Goal: Task Accomplishment & Management: Use online tool/utility

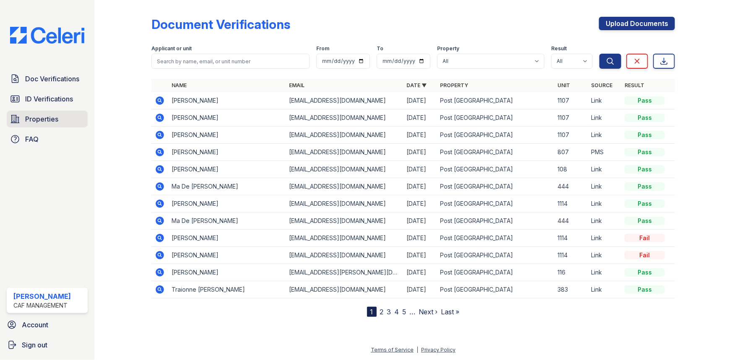
click at [21, 113] on link "Properties" at bounding box center [47, 119] width 81 height 17
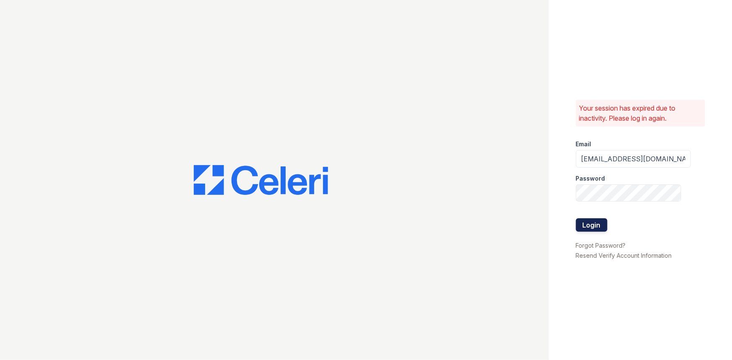
click at [595, 227] on button "Login" at bounding box center [591, 225] width 31 height 13
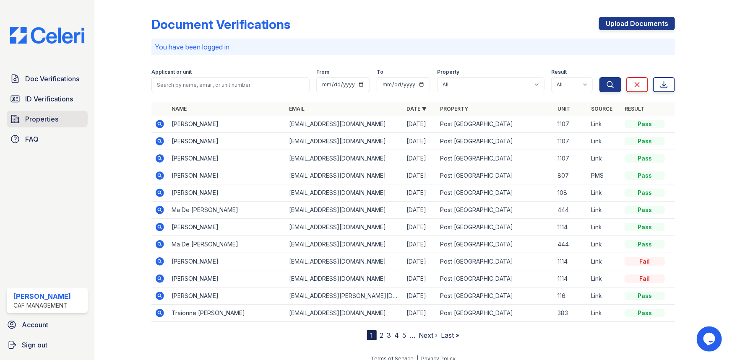
click at [24, 119] on link "Properties" at bounding box center [47, 119] width 81 height 17
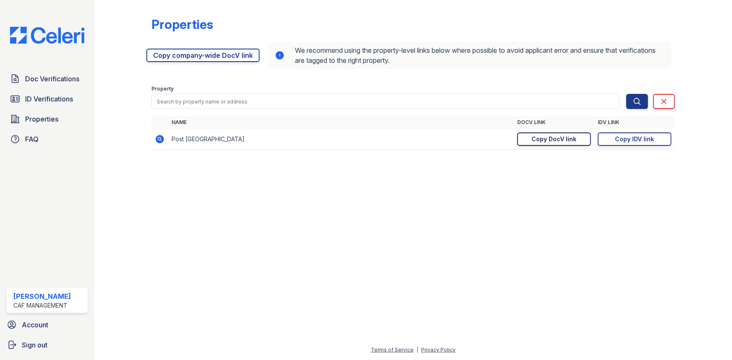
click at [536, 143] on link "Copy DocV link Copy link" at bounding box center [554, 139] width 74 height 13
click at [42, 80] on span "Doc Verifications" at bounding box center [52, 79] width 54 height 10
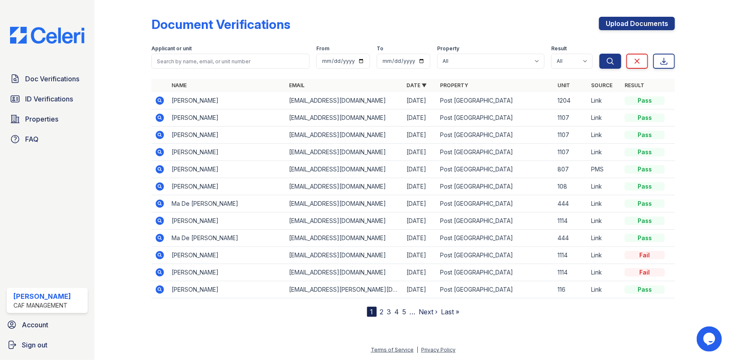
click at [158, 100] on icon at bounding box center [160, 101] width 10 height 10
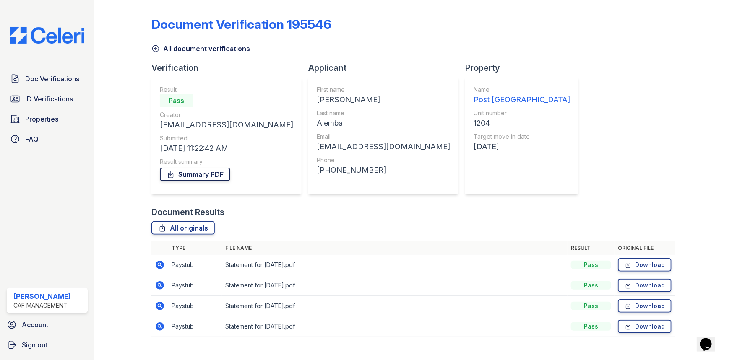
click at [175, 174] on link "Summary PDF" at bounding box center [195, 174] width 70 height 13
click at [208, 175] on link "Summary PDF" at bounding box center [195, 174] width 70 height 13
